Goal: Task Accomplishment & Management: Complete application form

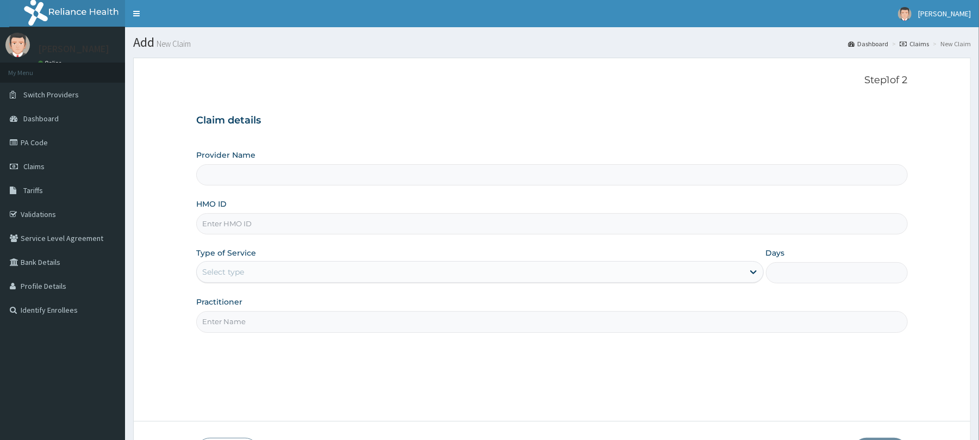
click at [370, 225] on input "HMO ID" at bounding box center [551, 223] width 711 height 21
paste input "BCC/10007/A"
type input "BCC/10007/A"
type input "Reliance Family Clinics (RFC) - [GEOGRAPHIC_DATA]"
type input "BCC/10007/A"
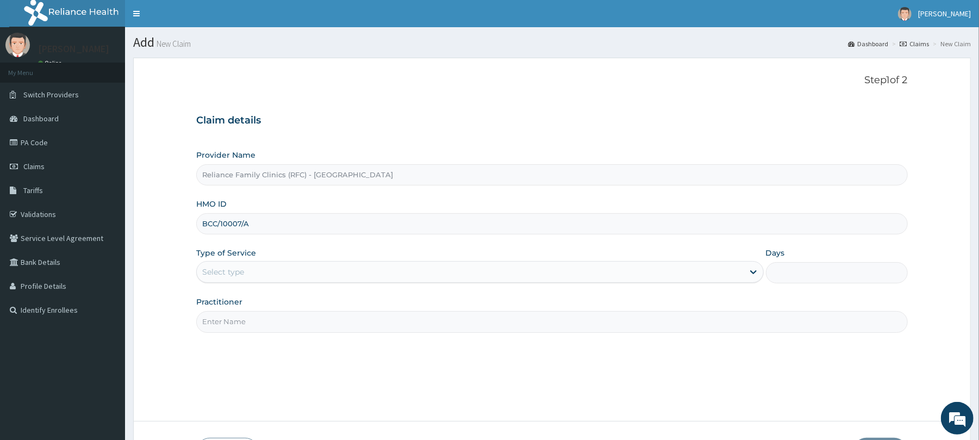
click at [291, 272] on div "Select type" at bounding box center [470, 271] width 547 height 17
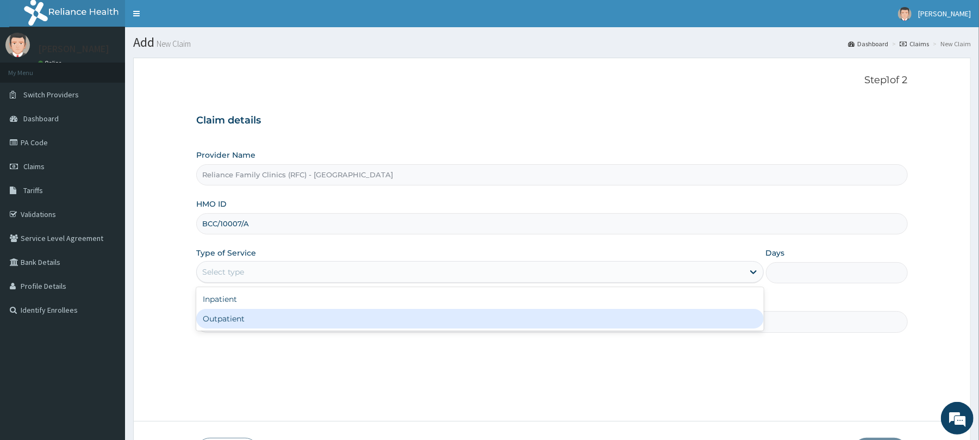
click at [309, 317] on div "Outpatient" at bounding box center [479, 319] width 567 height 20
type input "1"
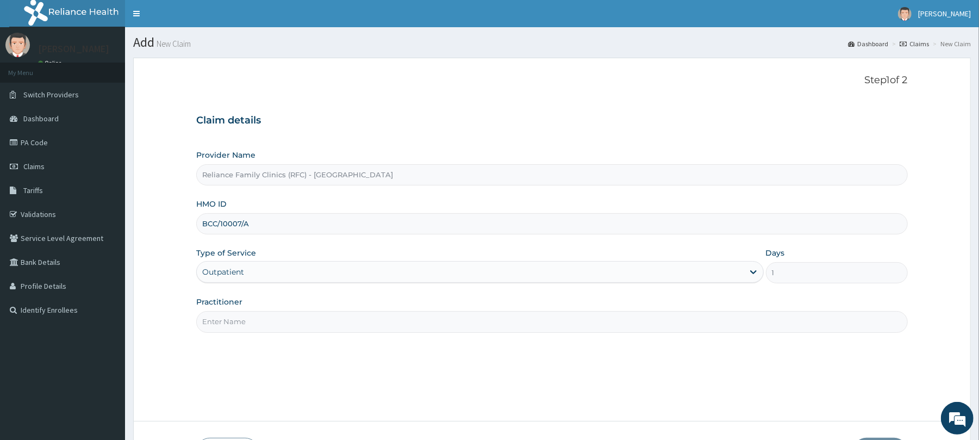
click at [309, 317] on input "Practitioner" at bounding box center [551, 321] width 711 height 21
type input "Locum Dr"
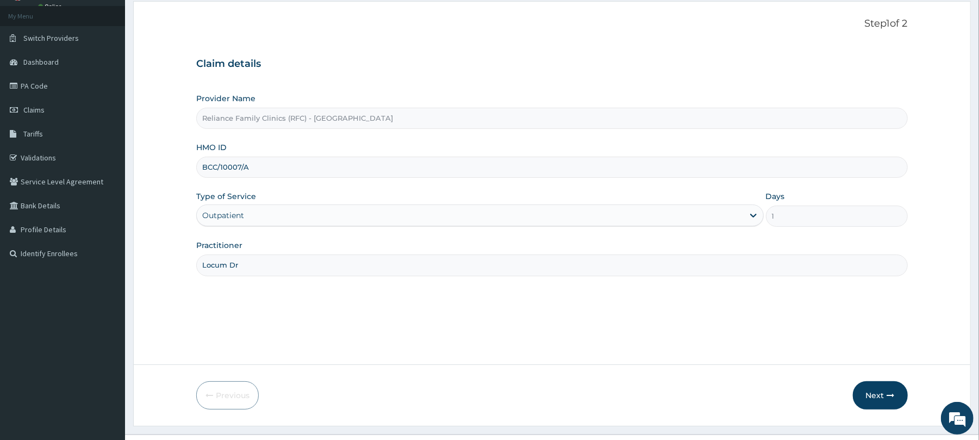
scroll to position [64, 0]
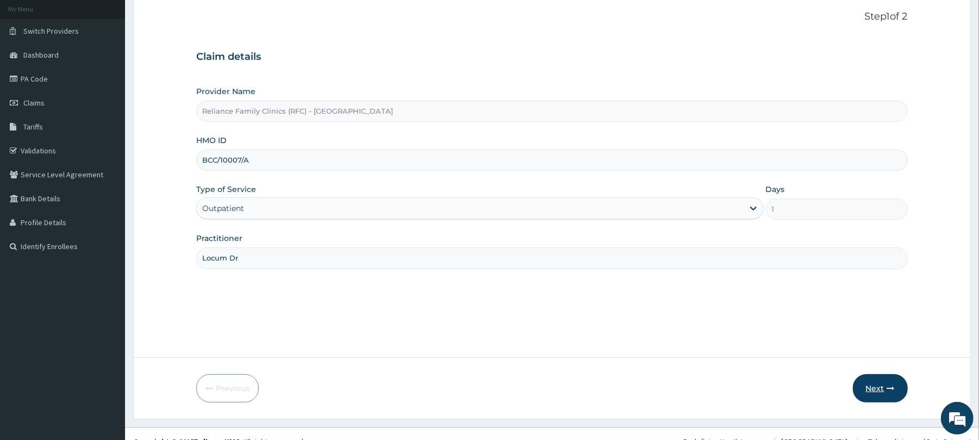
click at [892, 381] on button "Next" at bounding box center [880, 388] width 55 height 28
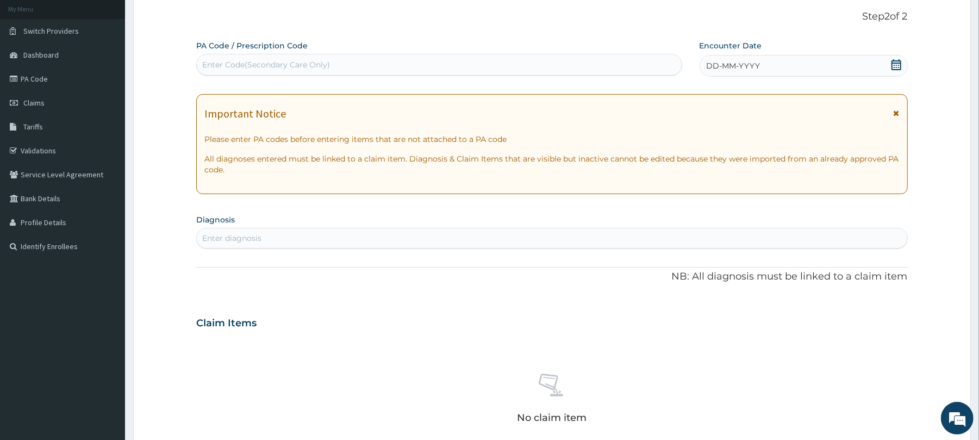
scroll to position [0, 0]
click at [766, 70] on div "DD-MM-YYYY" at bounding box center [804, 66] width 208 height 22
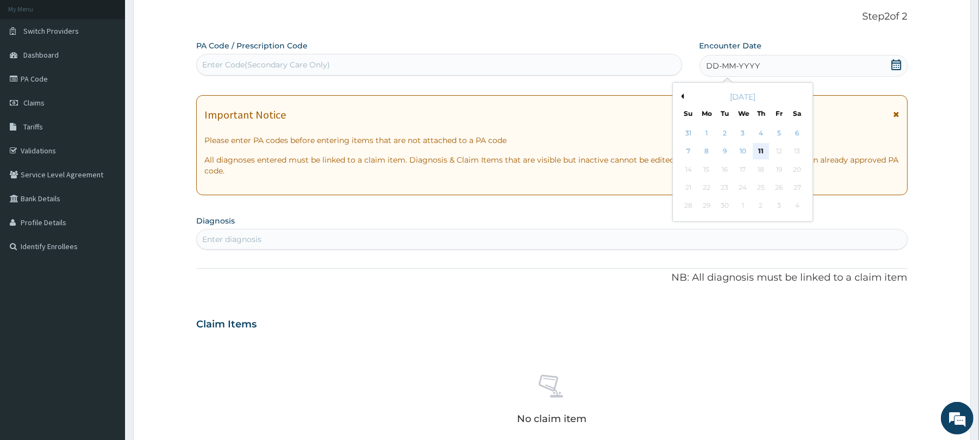
click at [767, 146] on div "11" at bounding box center [761, 152] width 16 height 16
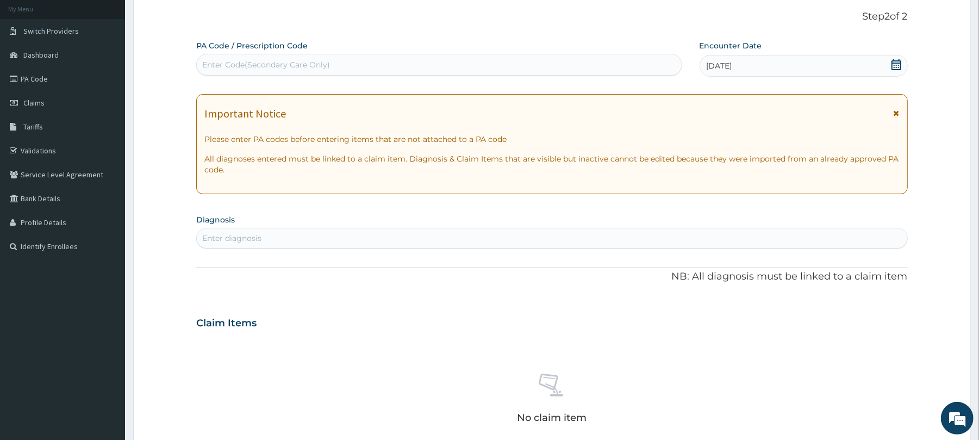
click at [564, 238] on div "Enter diagnosis" at bounding box center [552, 237] width 710 height 17
type input "well adult"
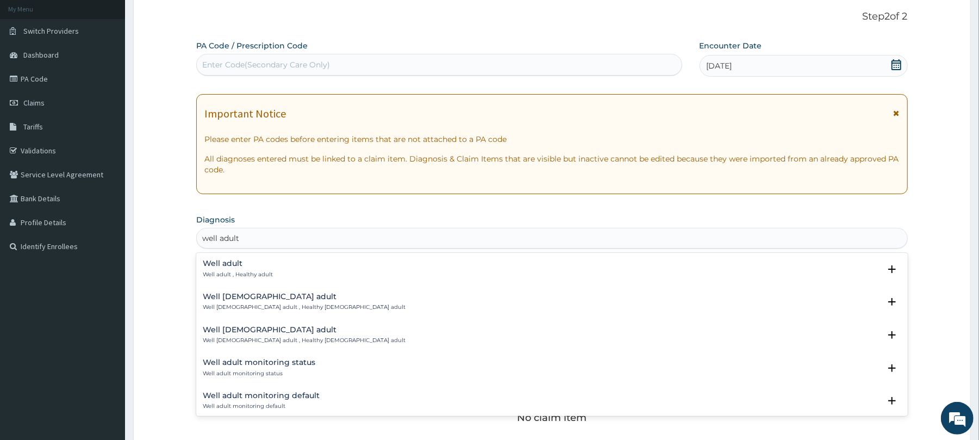
click at [240, 271] on p "Well adult , Healthy adult" at bounding box center [238, 275] width 70 height 8
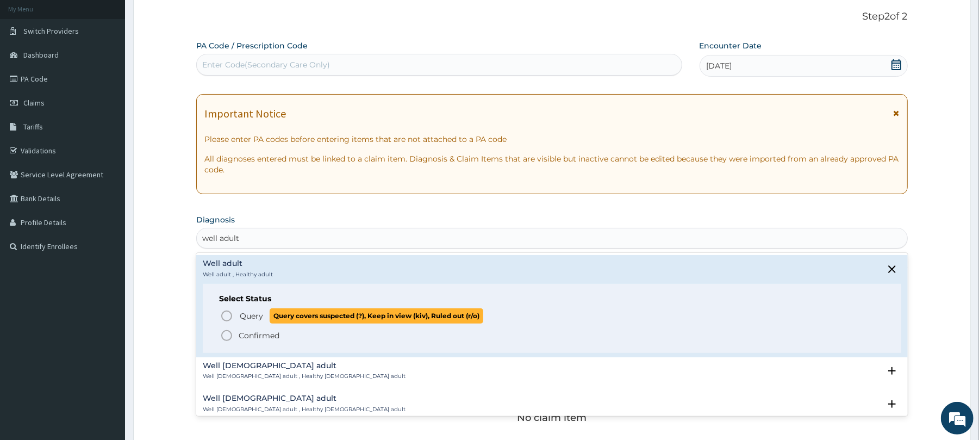
click at [242, 313] on span "Query" at bounding box center [251, 316] width 23 height 11
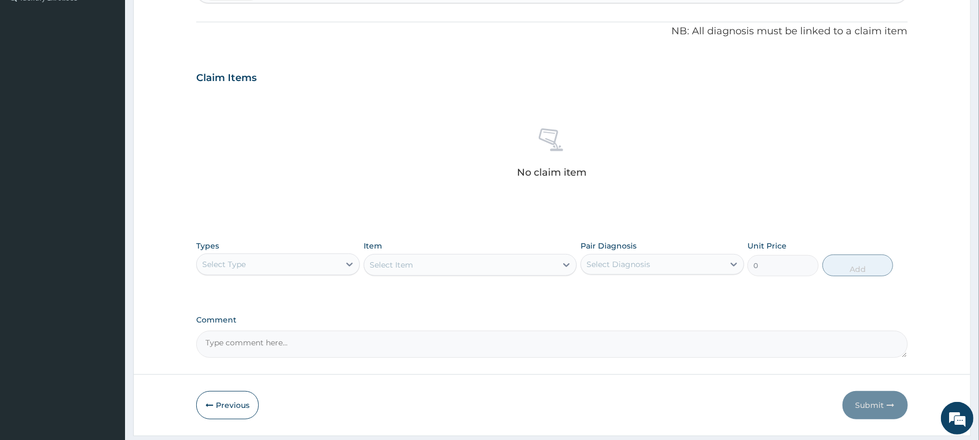
scroll to position [346, 0]
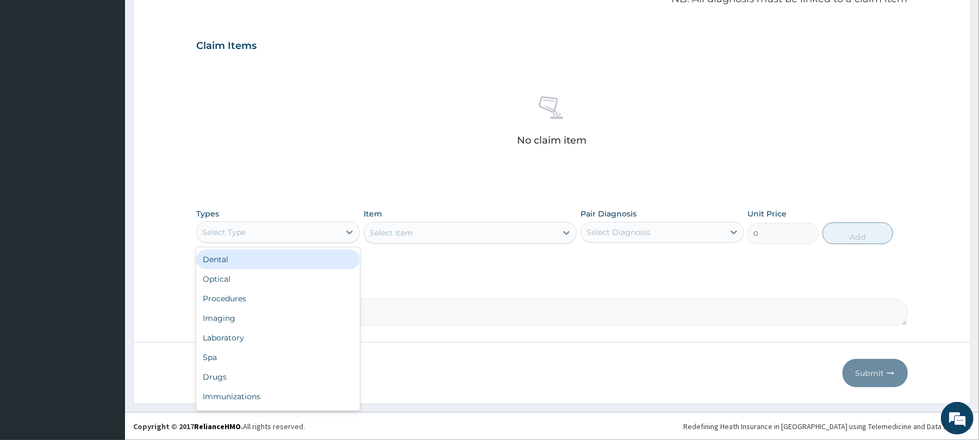
click at [314, 231] on div "Select Type" at bounding box center [268, 232] width 143 height 17
type input "p"
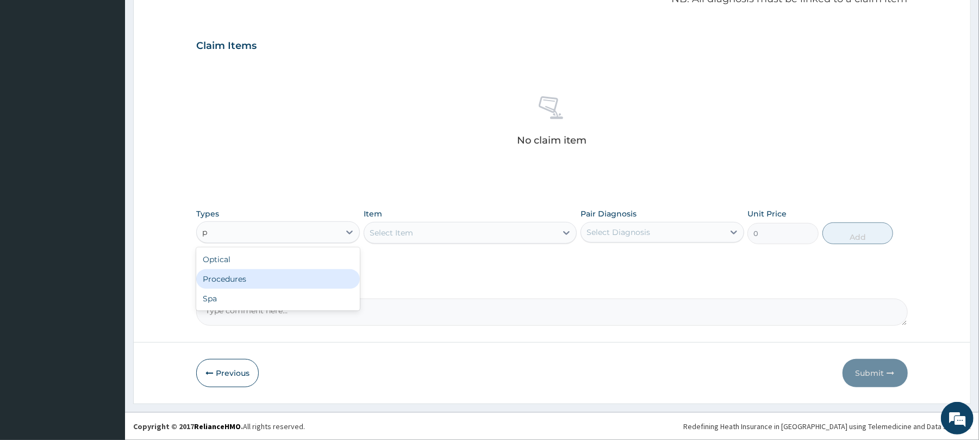
click at [317, 281] on div "Procedures" at bounding box center [278, 279] width 164 height 20
click at [531, 233] on div "Select Item" at bounding box center [470, 233] width 213 height 22
click at [488, 234] on div "Select Item" at bounding box center [460, 232] width 193 height 17
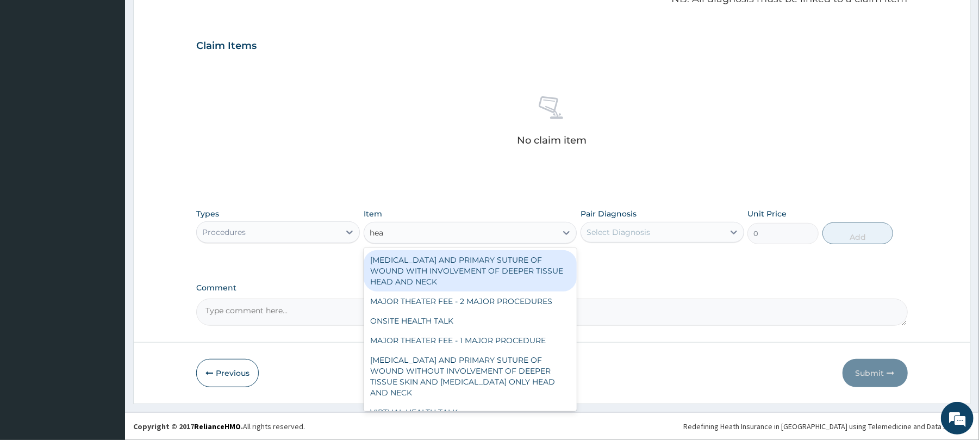
type input "heal"
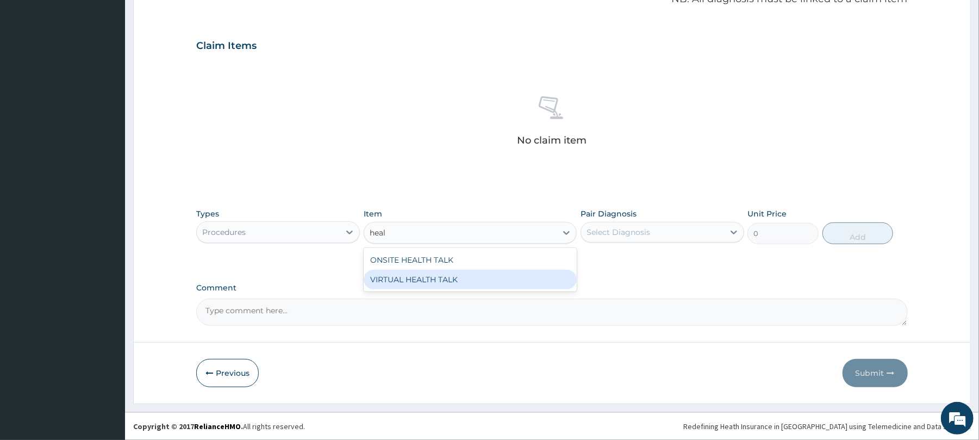
click at [488, 284] on div "VIRTUAL HEALTH TALK" at bounding box center [470, 280] width 213 height 20
type input "25000"
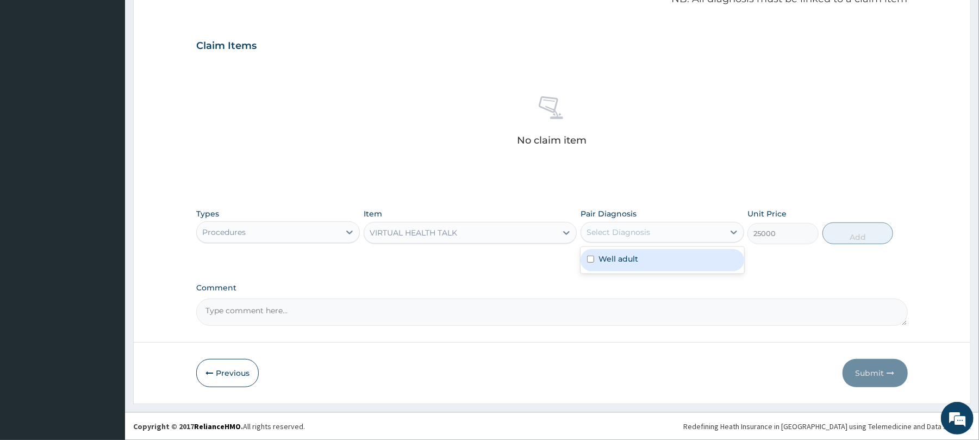
click at [662, 226] on div "Select Diagnosis" at bounding box center [652, 232] width 143 height 17
click at [672, 262] on div "Well adult" at bounding box center [663, 260] width 164 height 22
checkbox input "true"
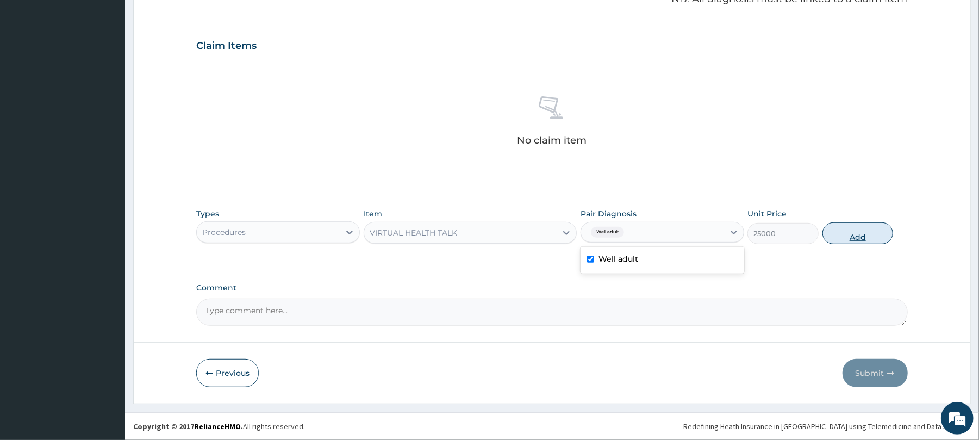
click at [838, 232] on button "Add" at bounding box center [858, 233] width 71 height 22
type input "0"
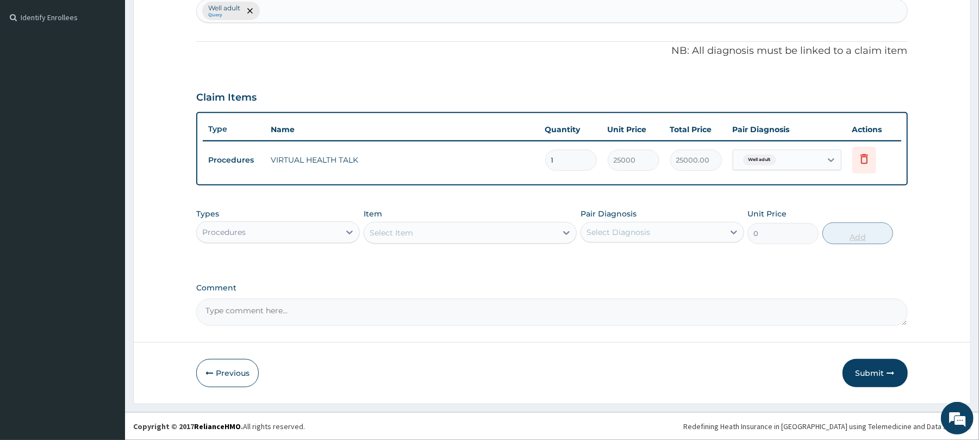
scroll to position [293, 0]
click at [874, 363] on button "Submit" at bounding box center [875, 373] width 65 height 28
